Goal: Navigation & Orientation: Find specific page/section

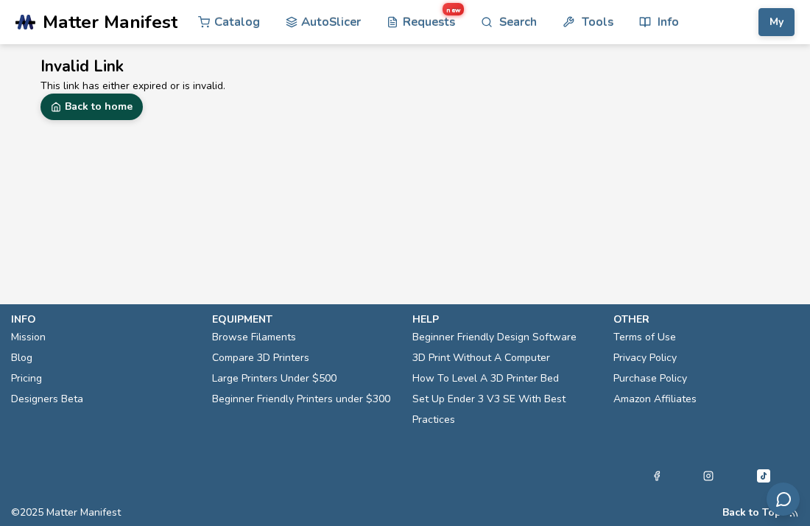
click at [102, 103] on link "Back to home" at bounding box center [92, 107] width 102 height 27
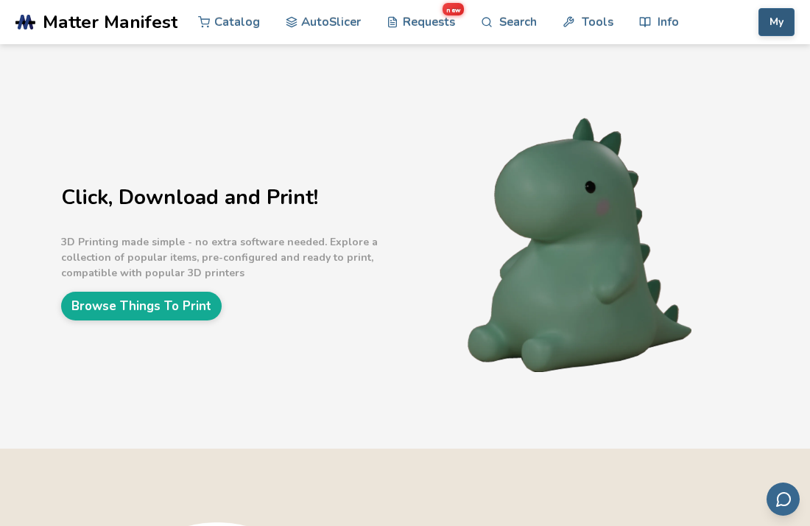
click at [774, 15] on button "My" at bounding box center [777, 22] width 36 height 28
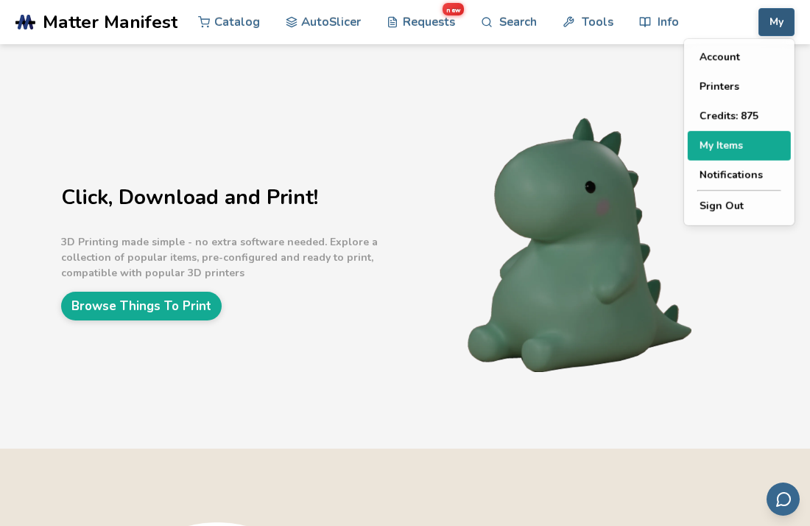
click at [743, 144] on button "My Items" at bounding box center [739, 145] width 103 height 29
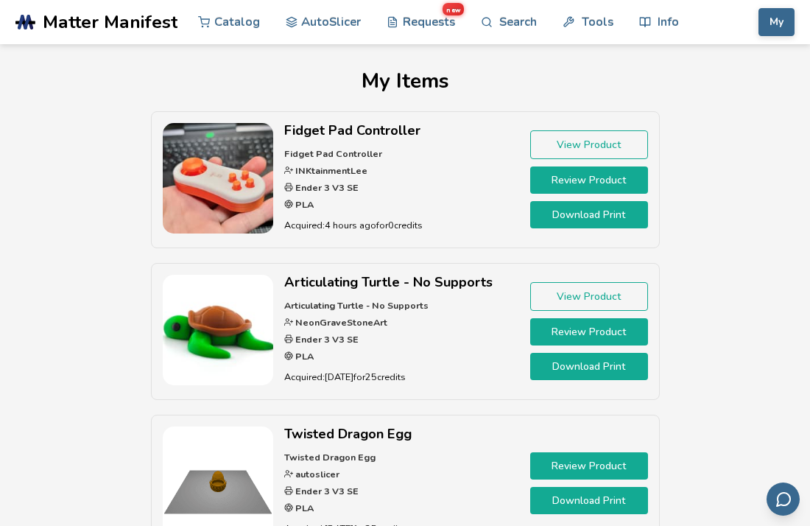
click at [399, 130] on h2 "Fidget Pad Controller" at bounding box center [401, 130] width 235 height 15
click at [535, 142] on link "View Product" at bounding box center [589, 144] width 118 height 29
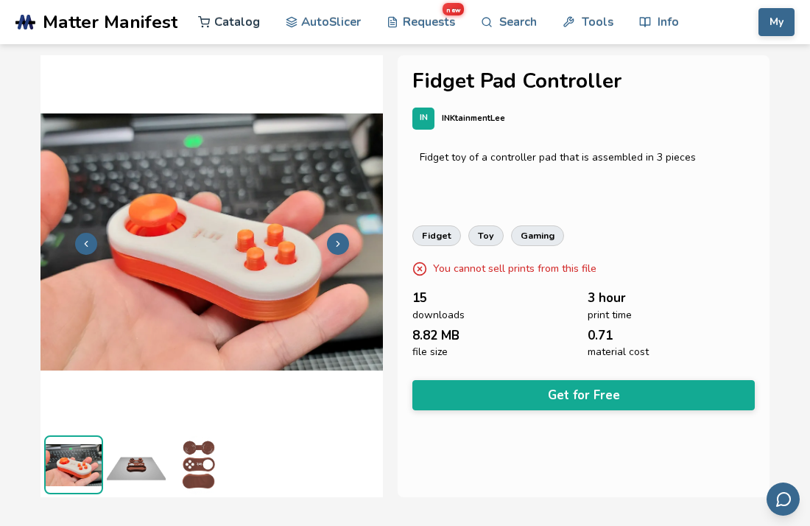
click at [244, 31] on link "Catalog" at bounding box center [229, 22] width 62 height 44
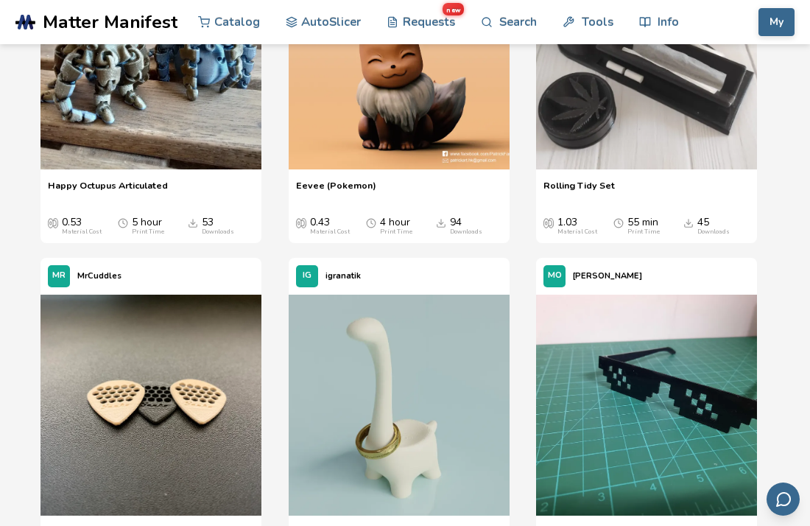
scroll to position [2646, 0]
